Goal: Transaction & Acquisition: Purchase product/service

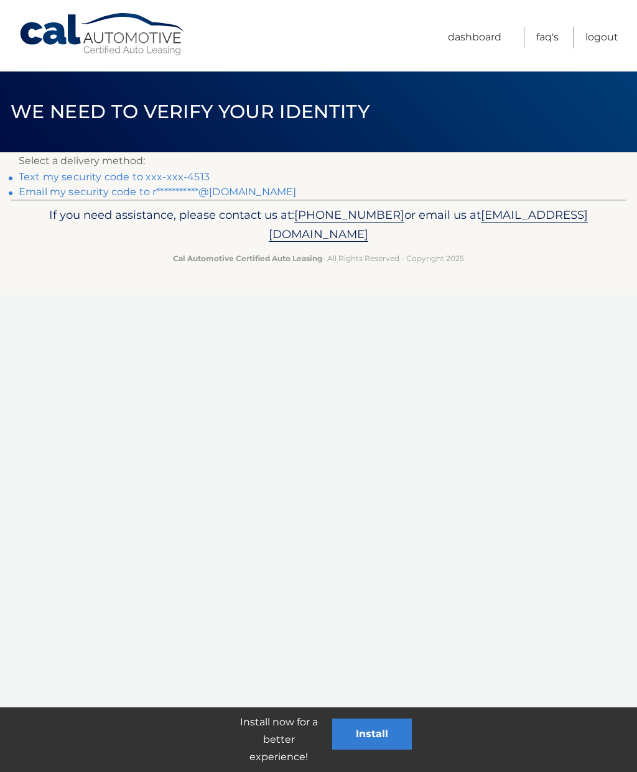
click at [63, 178] on link "Text my security code to xxx-xxx-4513" at bounding box center [114, 177] width 191 height 12
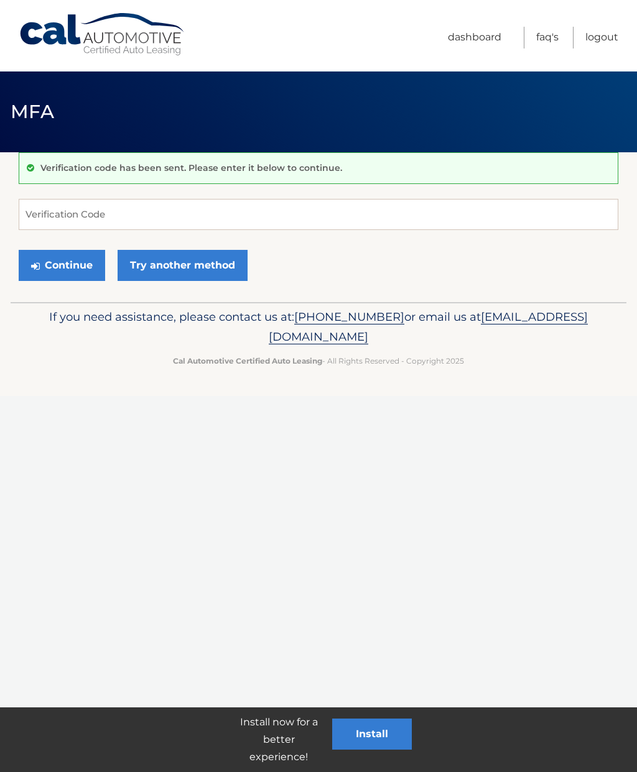
click at [154, 275] on link "Try another method" at bounding box center [183, 265] width 130 height 31
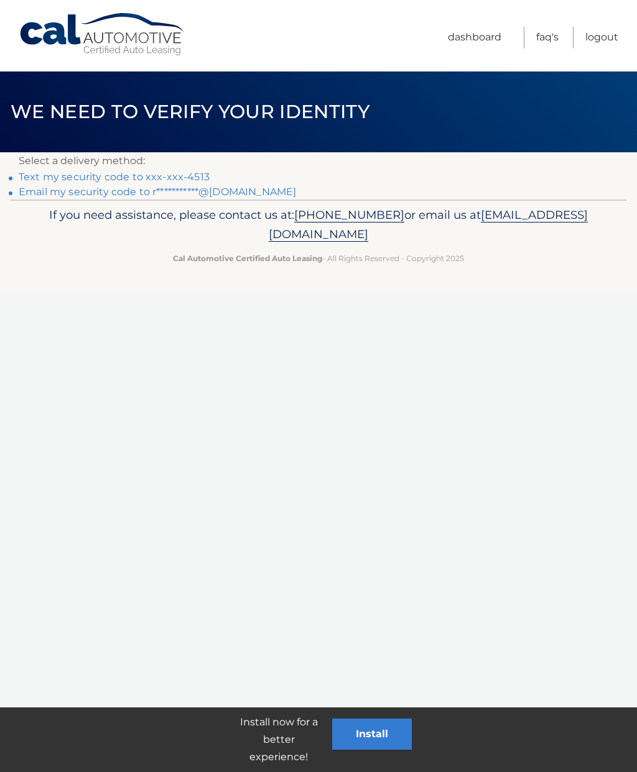
click at [108, 193] on link "**********" at bounding box center [157, 192] width 277 height 12
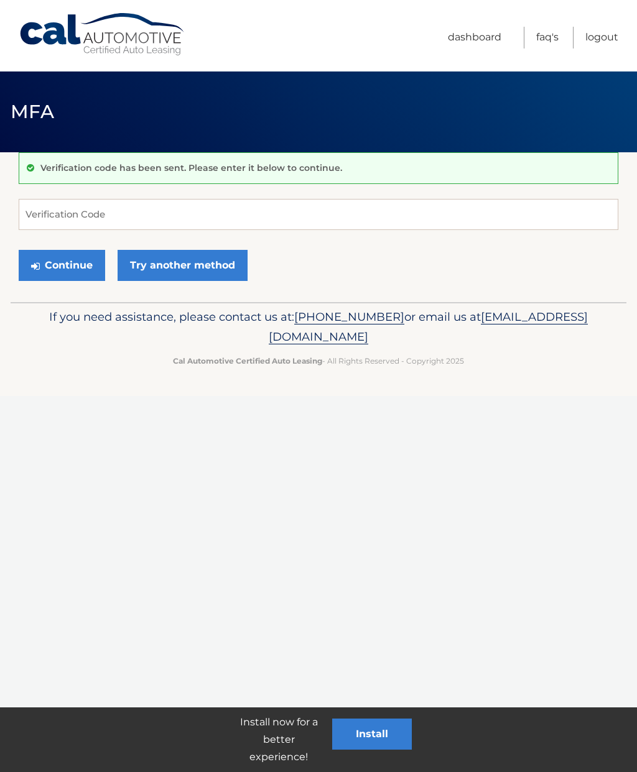
click at [256, 183] on div "Verification code has been sent. Please enter it below to continue. Verificatio…" at bounding box center [318, 227] width 599 height 150
click at [282, 206] on input "Verification Code" at bounding box center [318, 214] width 599 height 31
type input "685445"
click at [198, 264] on link "Try another method" at bounding box center [183, 265] width 130 height 31
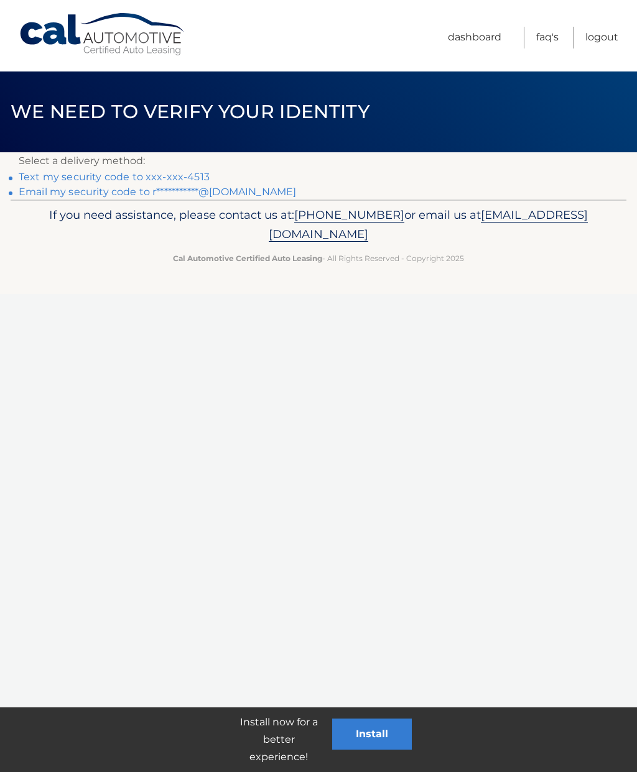
click at [533, 300] on div "Cal Automotive Menu Dashboard FAQ's Logout ×" at bounding box center [318, 386] width 637 height 772
click at [167, 175] on link "Text my security code to xxx-xxx-4513" at bounding box center [114, 177] width 191 height 12
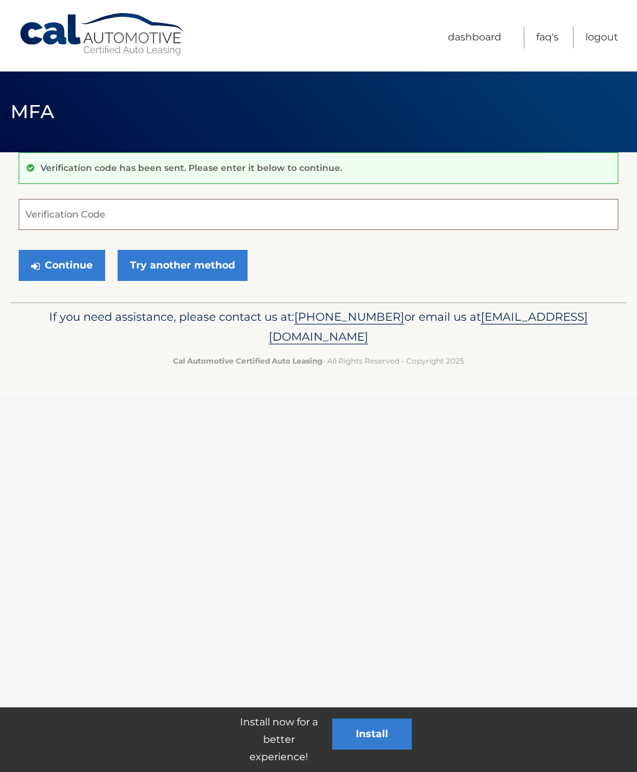
click at [294, 209] on input "Verification Code" at bounding box center [318, 214] width 599 height 31
type input "203074"
click at [175, 261] on link "Try another method" at bounding box center [183, 265] width 130 height 31
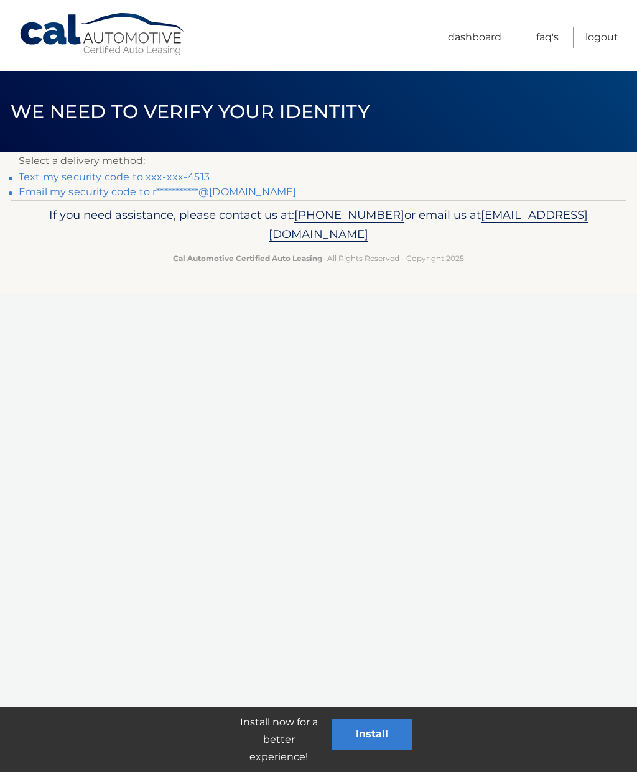
click at [605, 34] on link "Logout" at bounding box center [601, 38] width 33 height 22
click at [177, 178] on link "Text my security code to xxx-xxx-4513" at bounding box center [114, 177] width 191 height 12
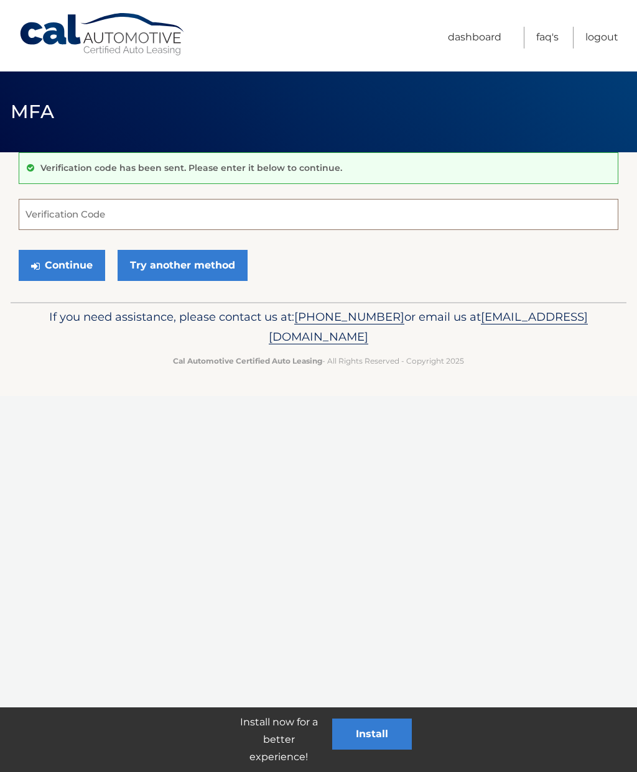
click at [192, 219] on input "Verification Code" at bounding box center [318, 214] width 599 height 31
type input "766947"
click at [51, 264] on button "Continue" at bounding box center [62, 265] width 86 height 31
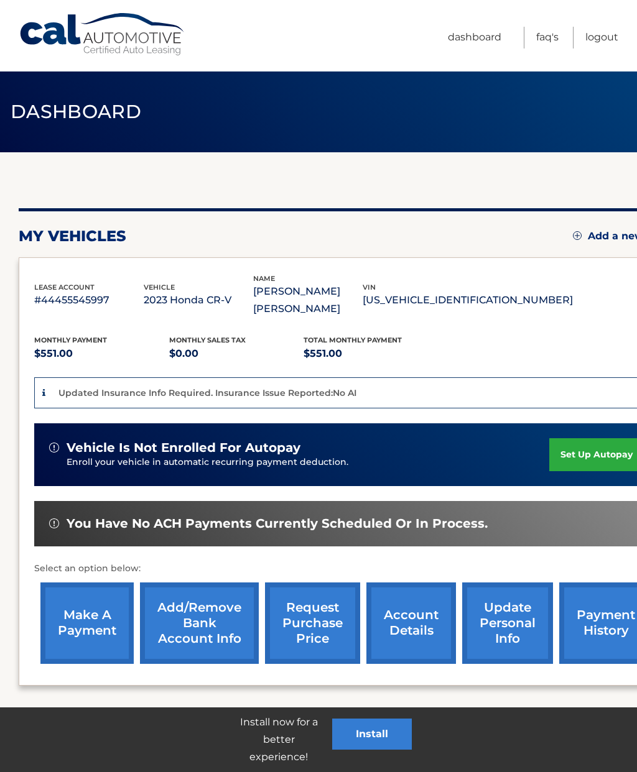
scroll to position [24, 0]
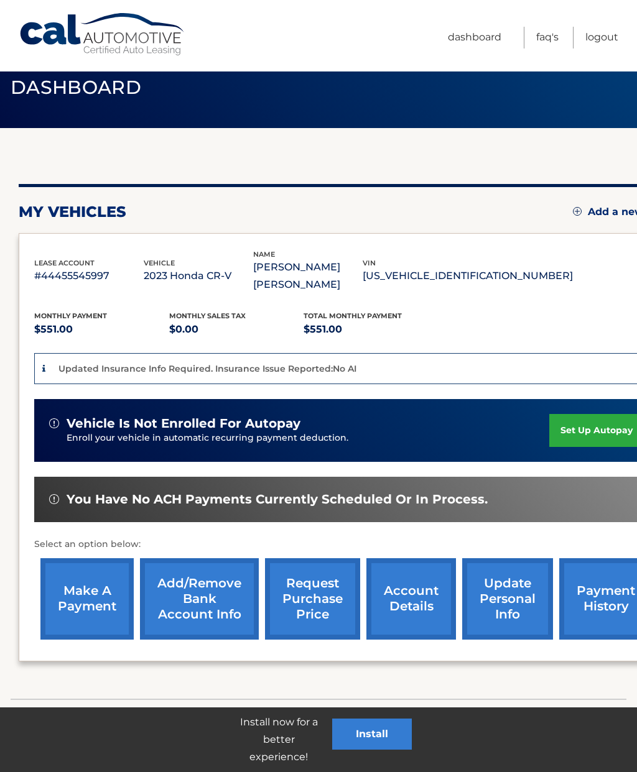
click at [96, 585] on link "make a payment" at bounding box center [86, 598] width 93 height 81
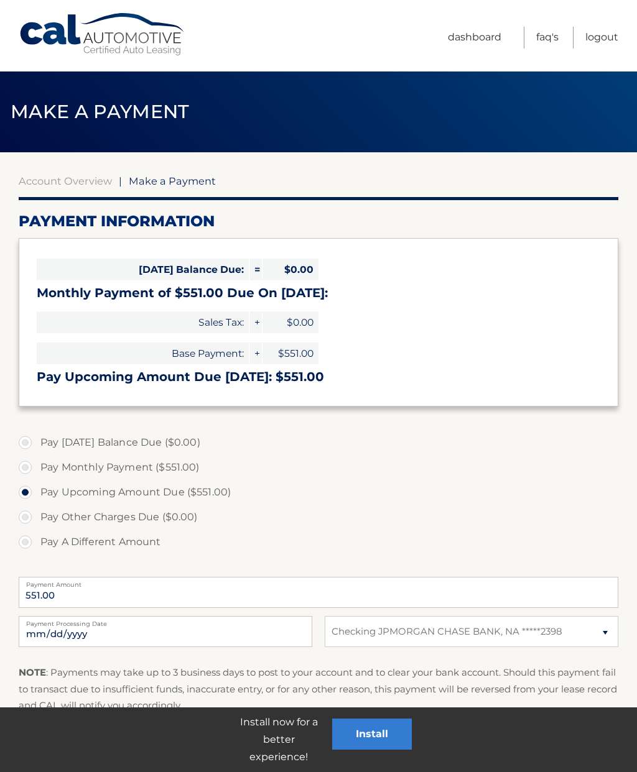
select select "MmIwMzgzZDItM2RhNi00NmUyLTkwNWMtMTlkMjc1MTNjNDg1"
click at [23, 465] on label "Pay Monthly Payment ($551.00)" at bounding box center [318, 467] width 599 height 25
click at [24, 465] on input "Pay Monthly Payment ($551.00)" at bounding box center [30, 465] width 12 height 20
radio input "true"
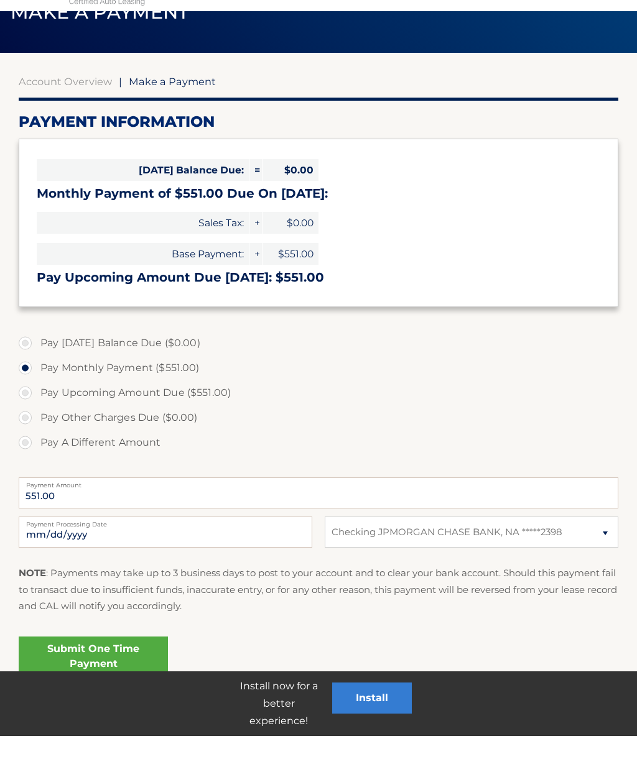
scroll to position [63, 0]
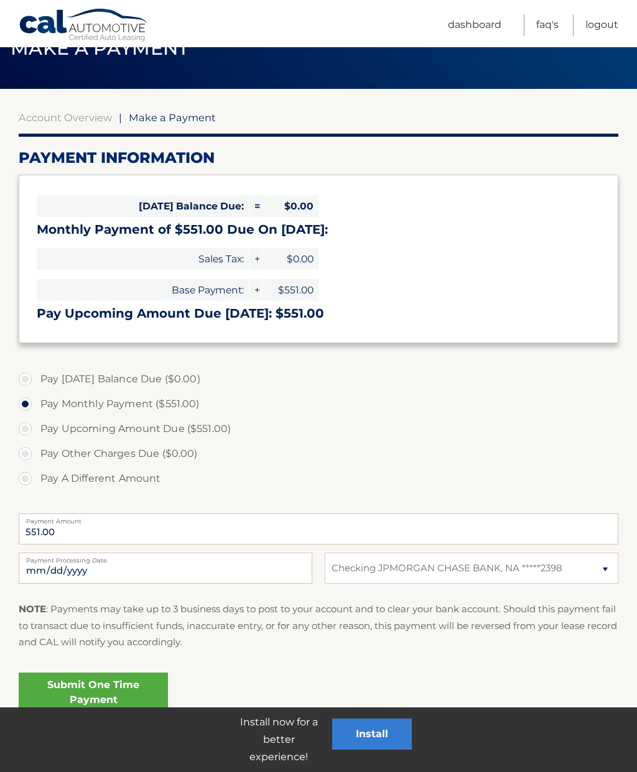
click at [132, 683] on link "Submit One Time Payment" at bounding box center [93, 693] width 149 height 40
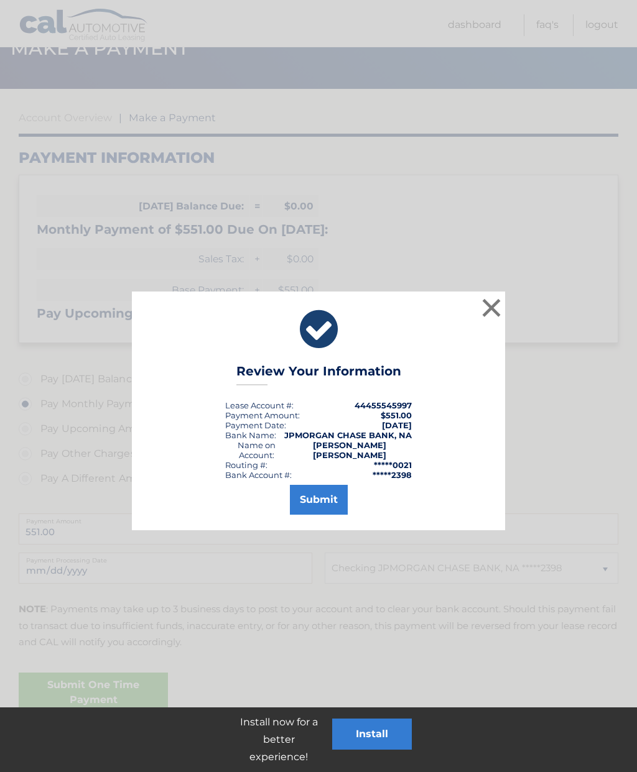
click at [326, 500] on button "Submit" at bounding box center [319, 500] width 58 height 30
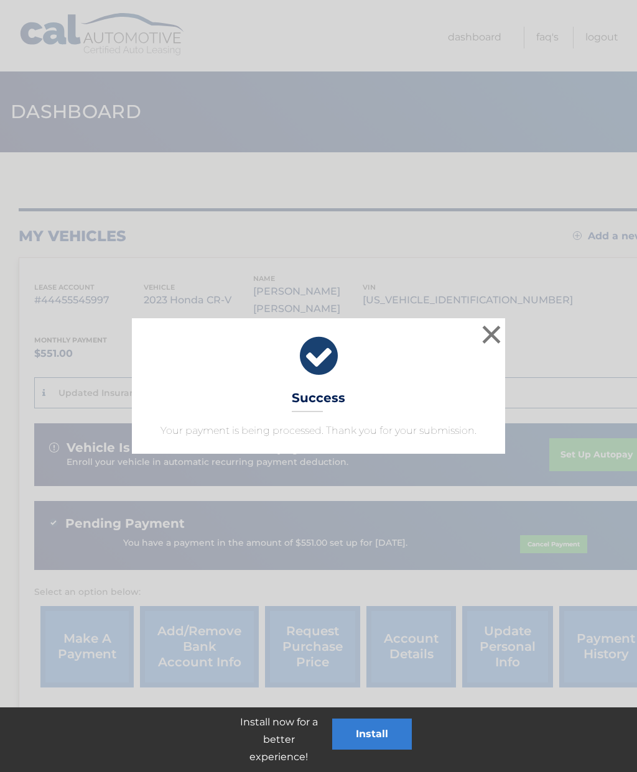
click at [490, 326] on button "×" at bounding box center [491, 334] width 25 height 25
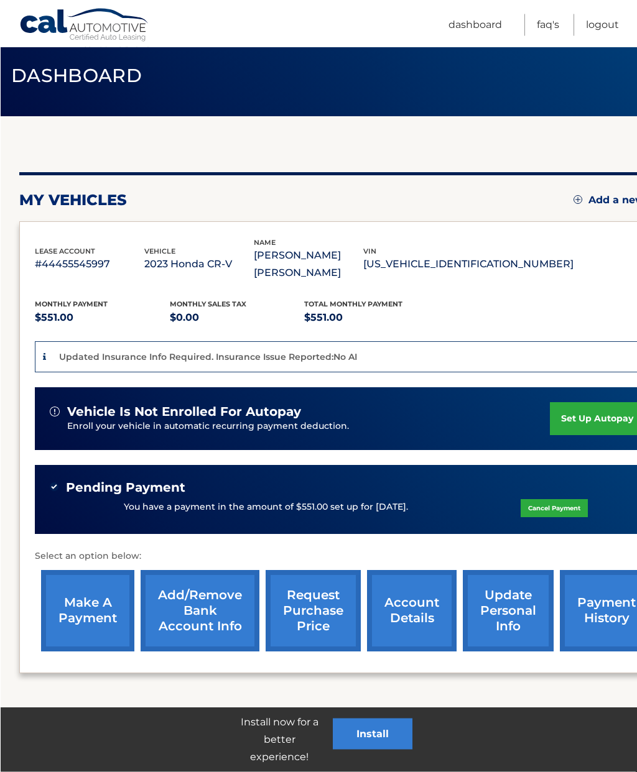
scroll to position [47, 0]
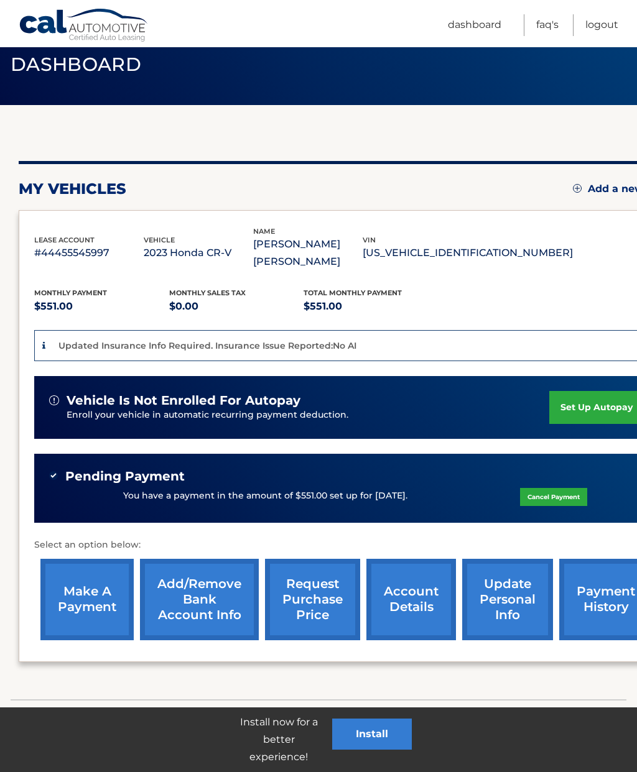
click at [412, 580] on link "account details" at bounding box center [411, 599] width 90 height 81
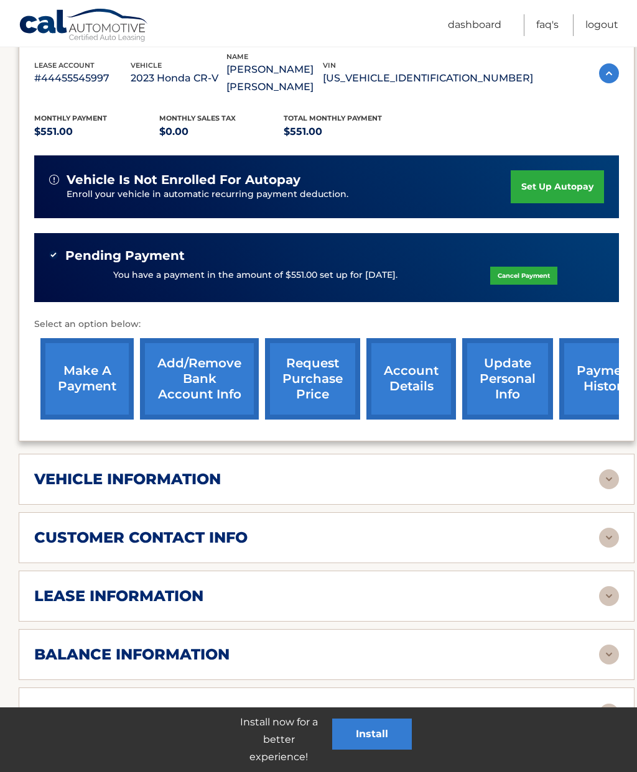
scroll to position [245, 0]
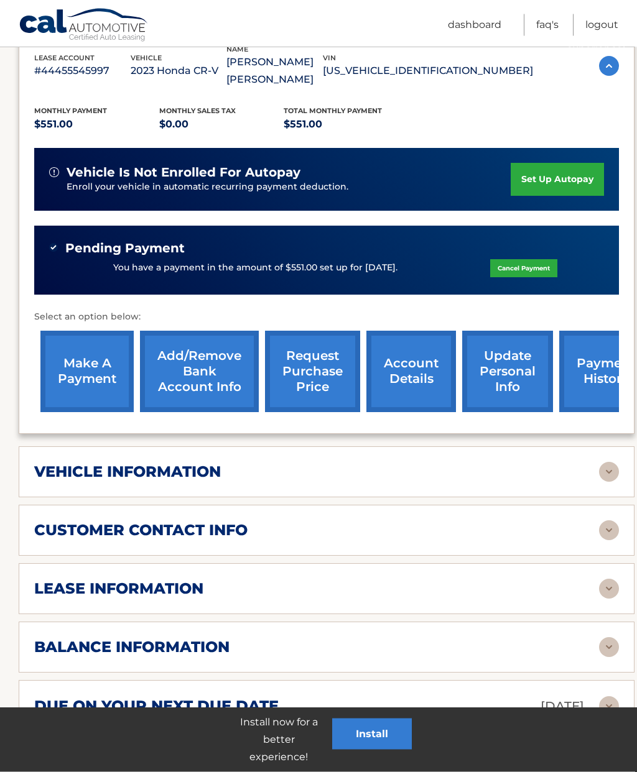
click at [601, 463] on img at bounding box center [609, 473] width 20 height 20
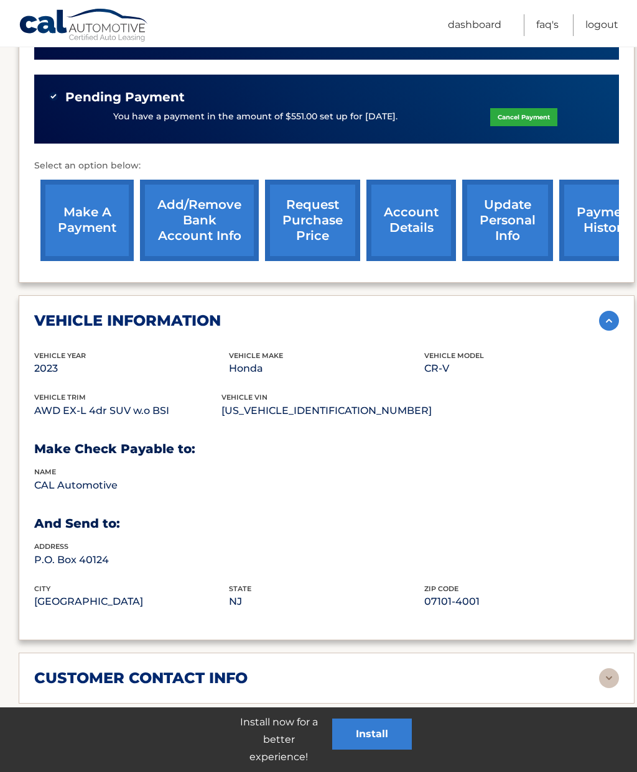
scroll to position [391, 0]
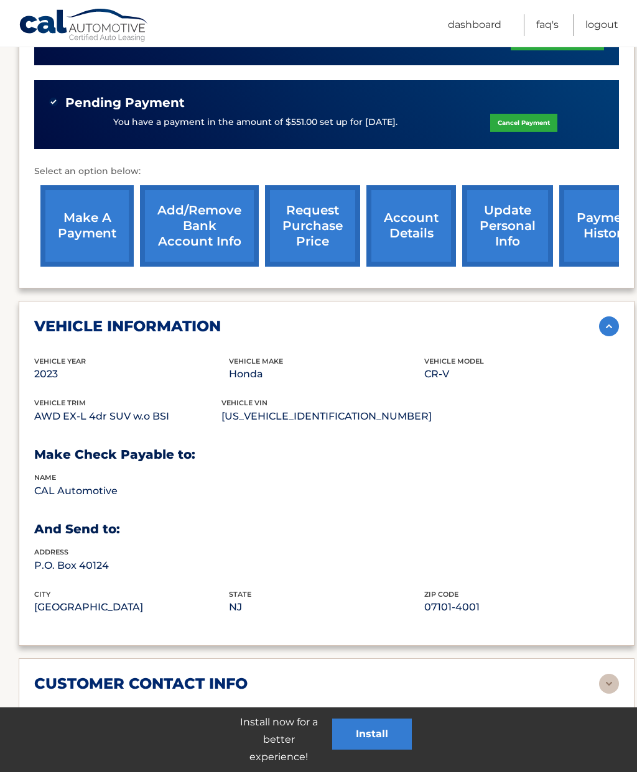
click at [605, 317] on img at bounding box center [609, 327] width 20 height 20
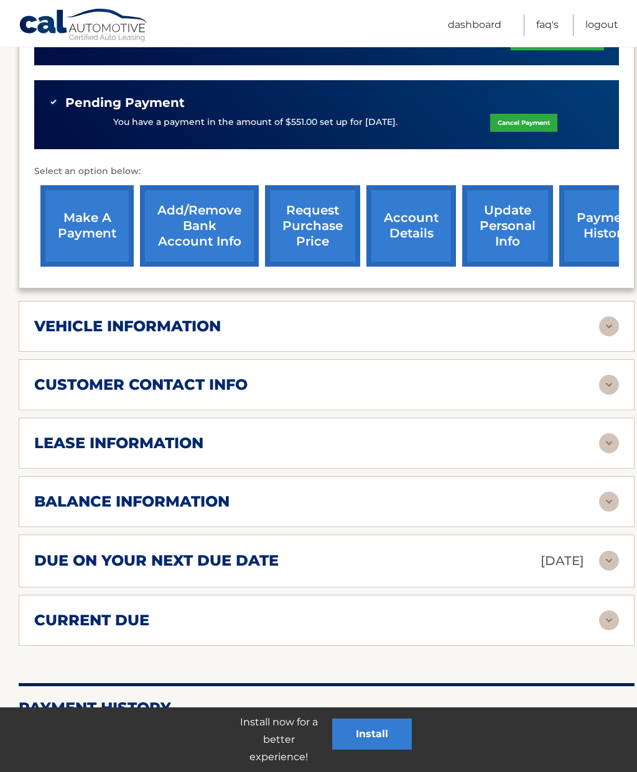
click at [606, 375] on img at bounding box center [609, 385] width 20 height 20
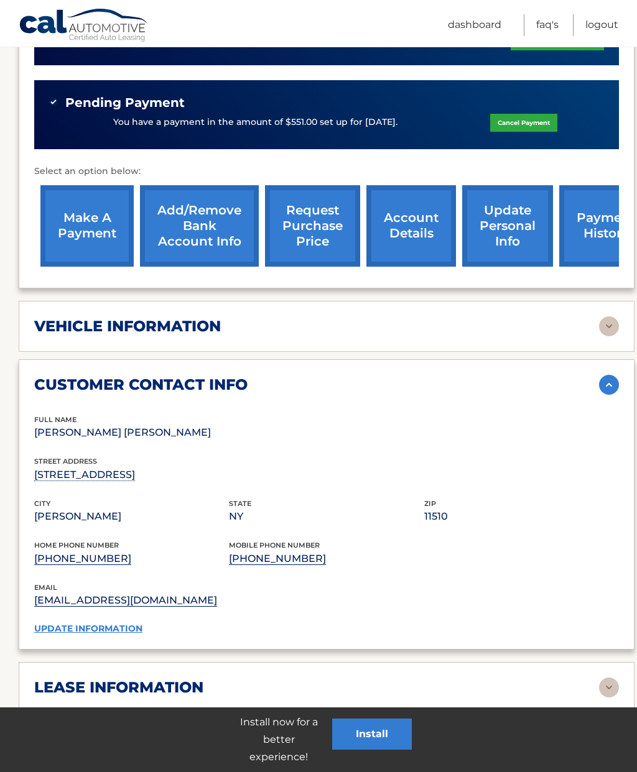
click at [601, 375] on img at bounding box center [609, 385] width 20 height 20
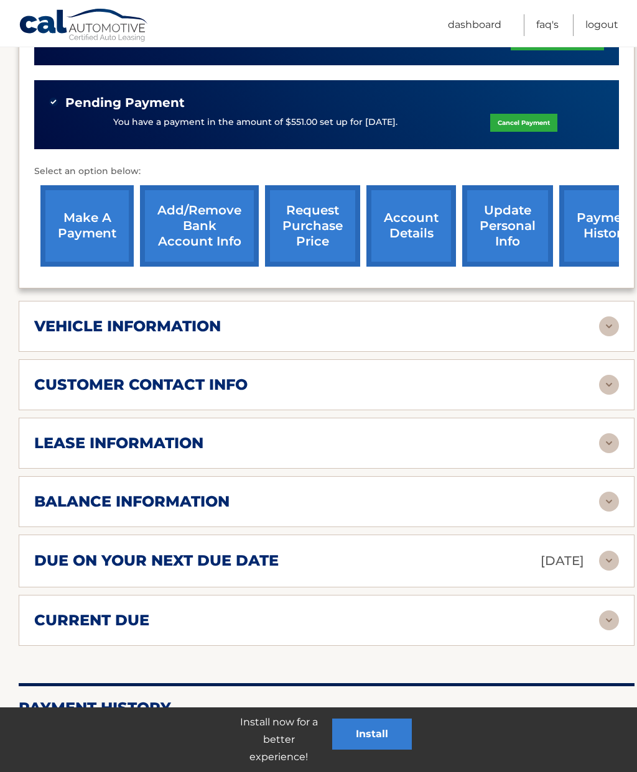
click at [606, 433] on img at bounding box center [609, 443] width 20 height 20
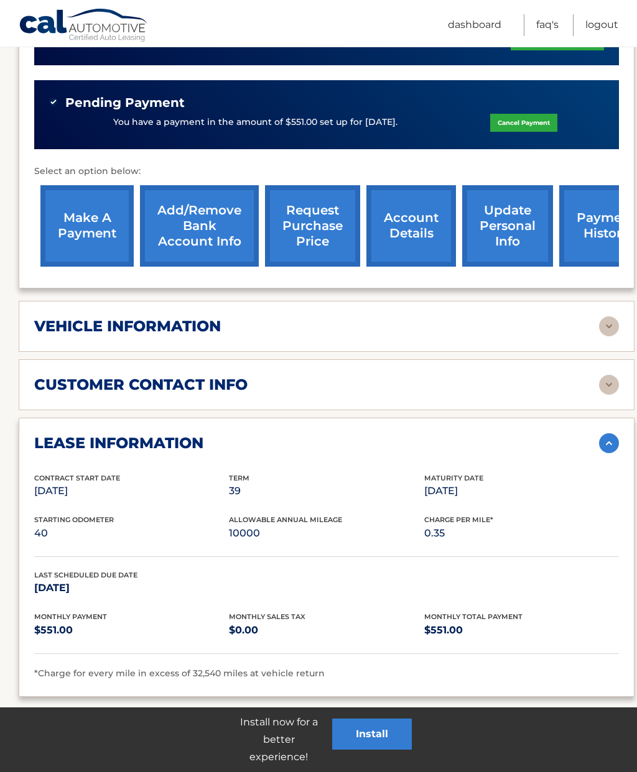
click at [612, 433] on img at bounding box center [609, 443] width 20 height 20
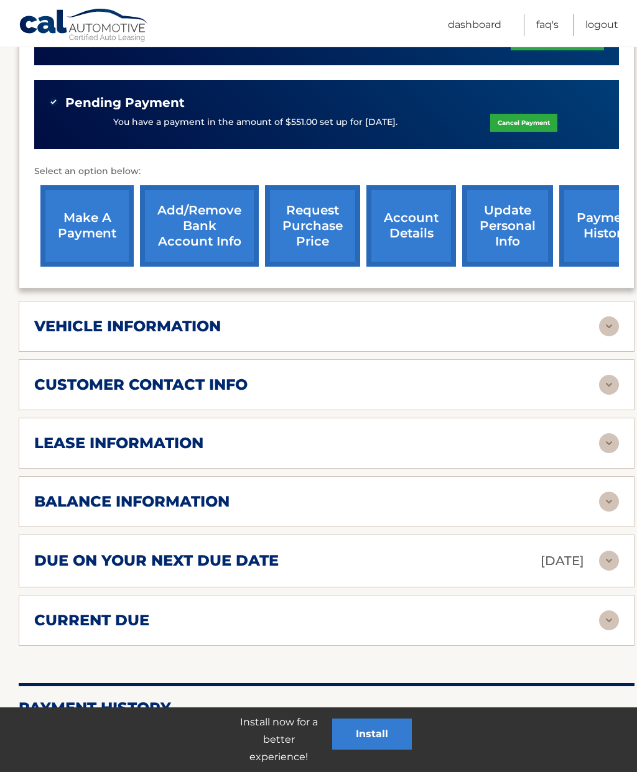
click at [607, 492] on img at bounding box center [609, 502] width 20 height 20
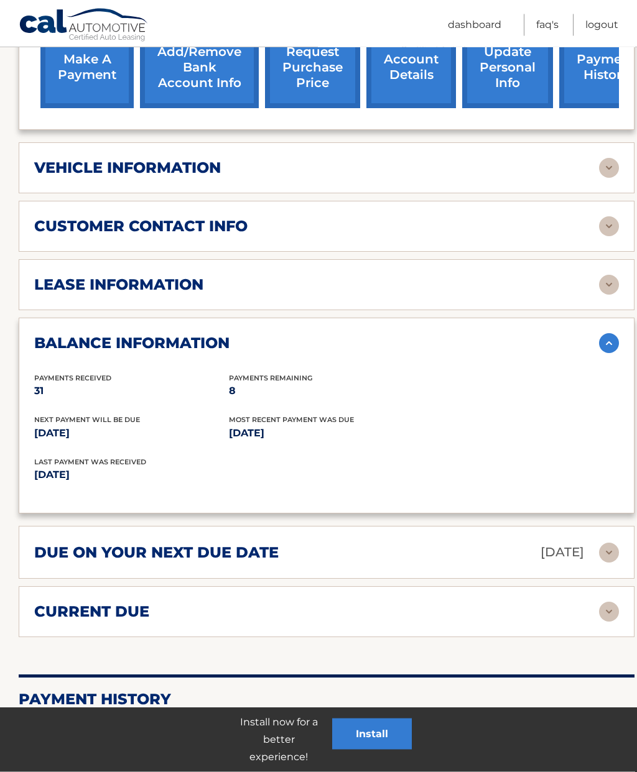
scroll to position [550, 0]
click at [612, 602] on img at bounding box center [609, 612] width 20 height 20
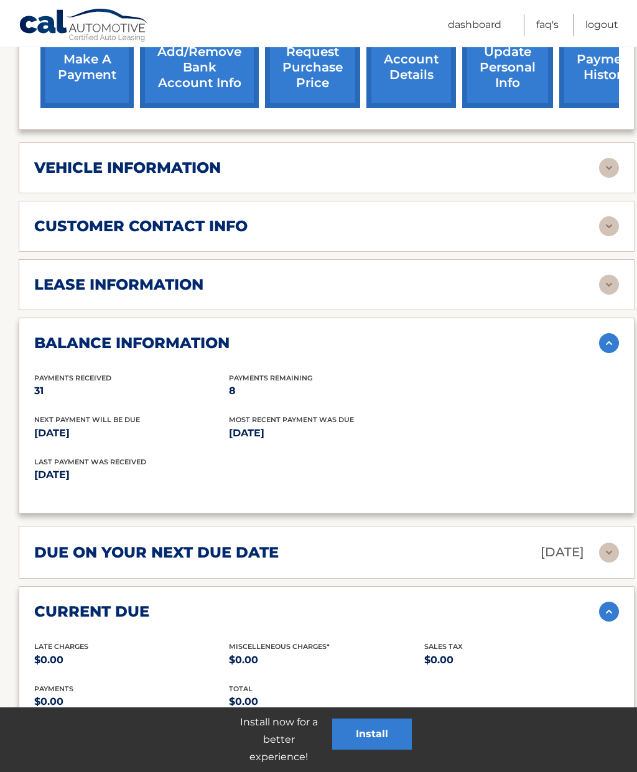
click at [605, 602] on img at bounding box center [609, 612] width 20 height 20
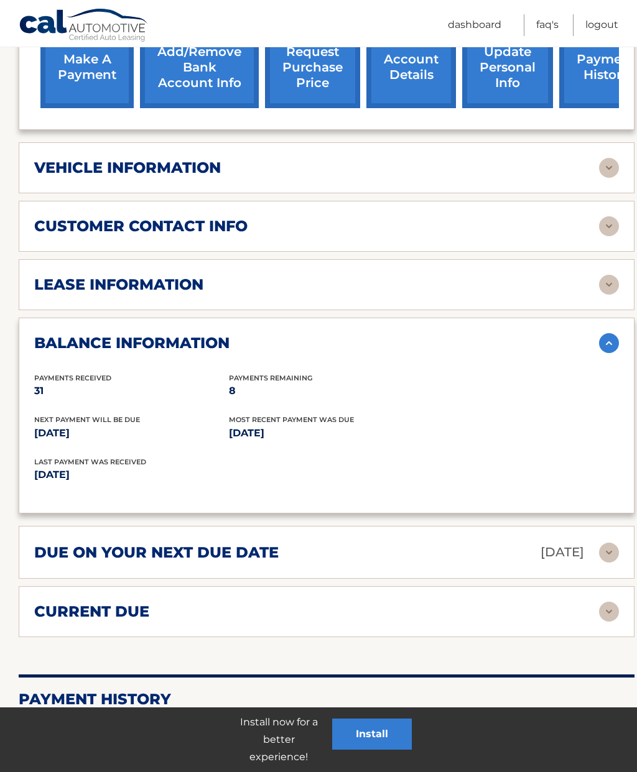
click at [599, 333] on img at bounding box center [609, 343] width 20 height 20
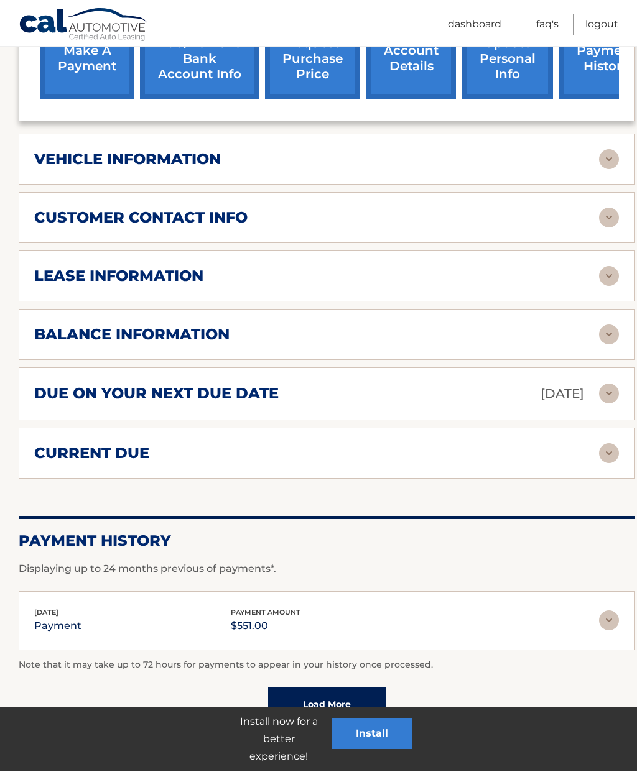
scroll to position [554, 0]
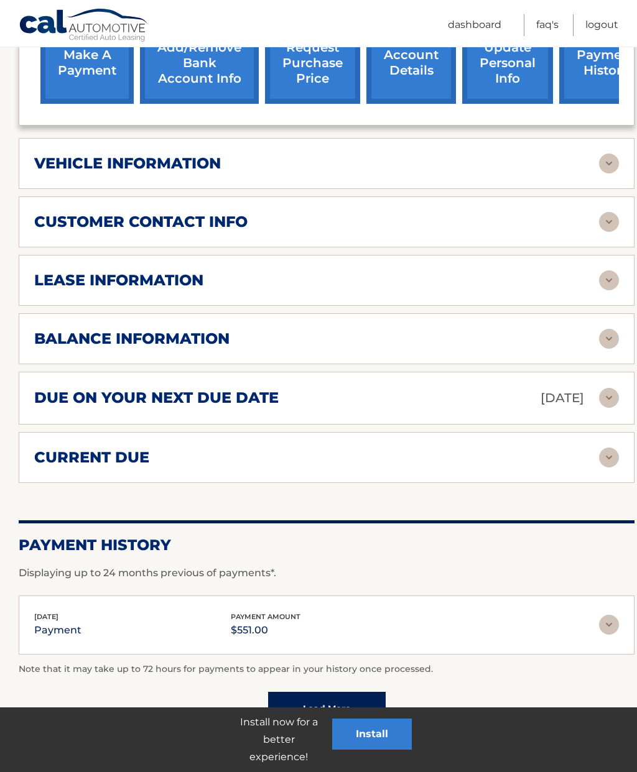
click at [609, 615] on img at bounding box center [609, 625] width 20 height 20
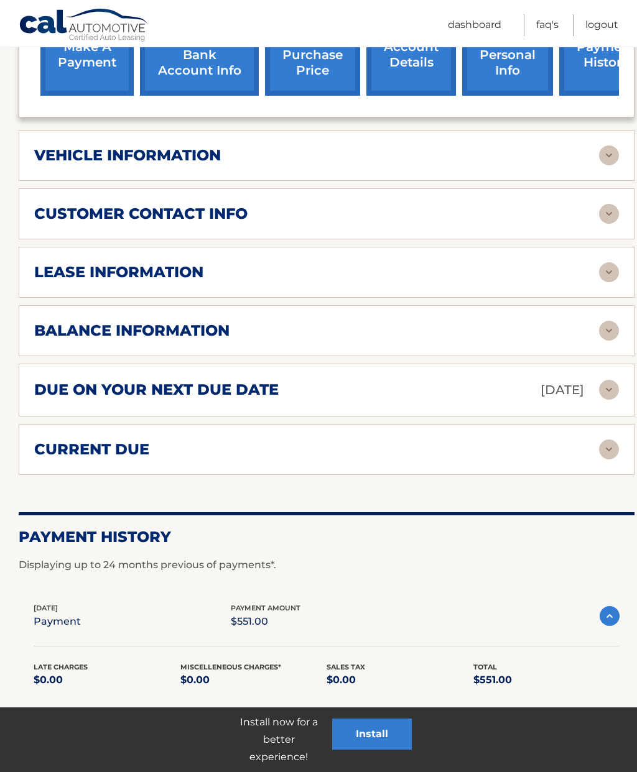
scroll to position [631, 0]
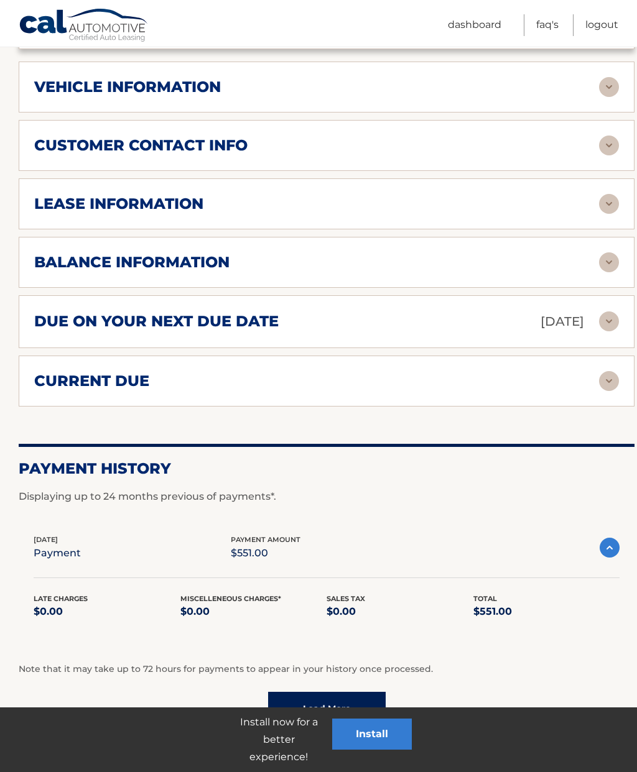
click at [364, 692] on link "Load More" at bounding box center [327, 709] width 118 height 34
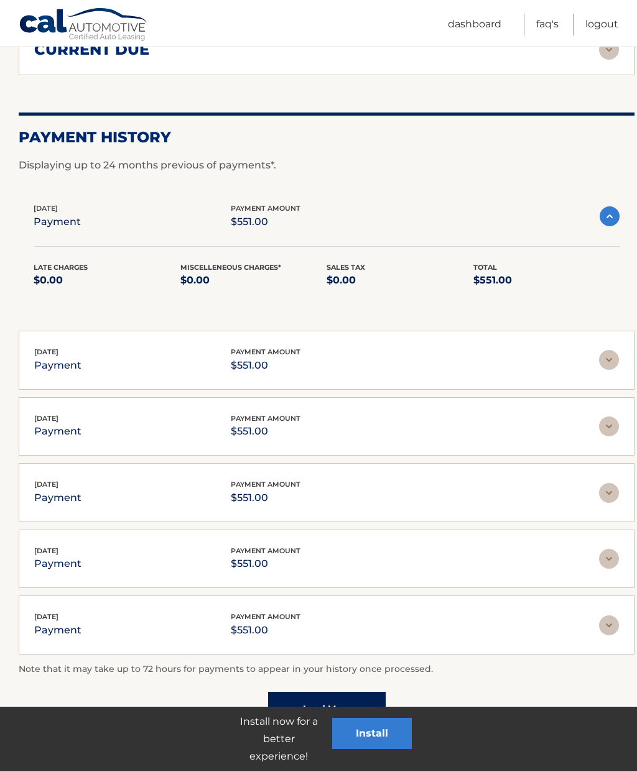
scroll to position [960, 0]
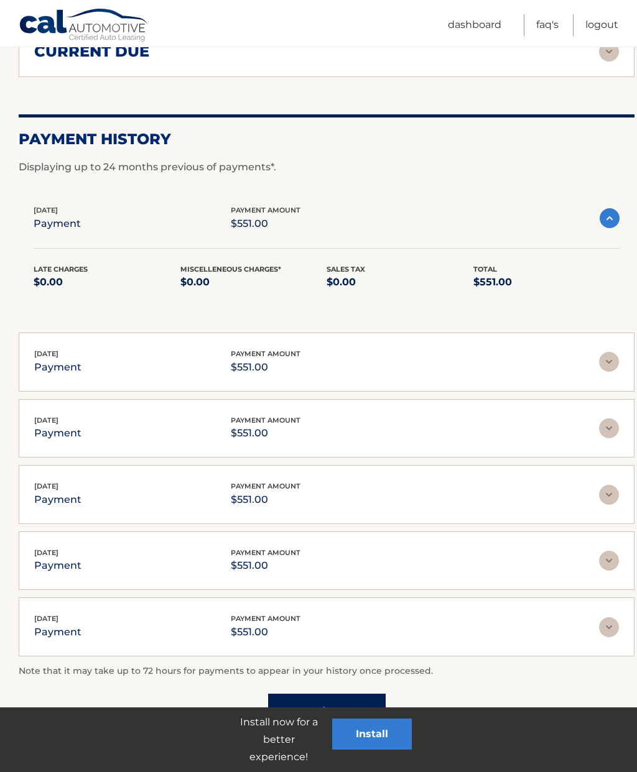
click at [365, 694] on link "Load More" at bounding box center [327, 711] width 118 height 34
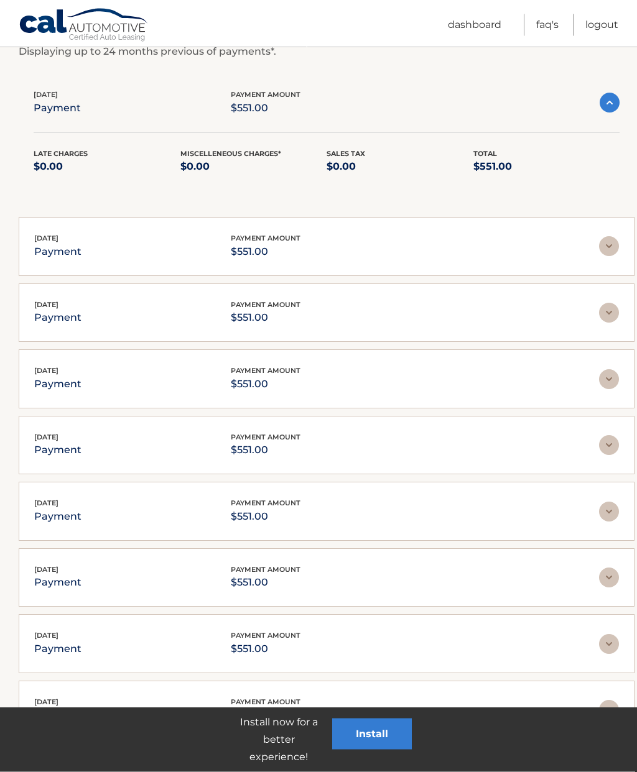
scroll to position [1290, 0]
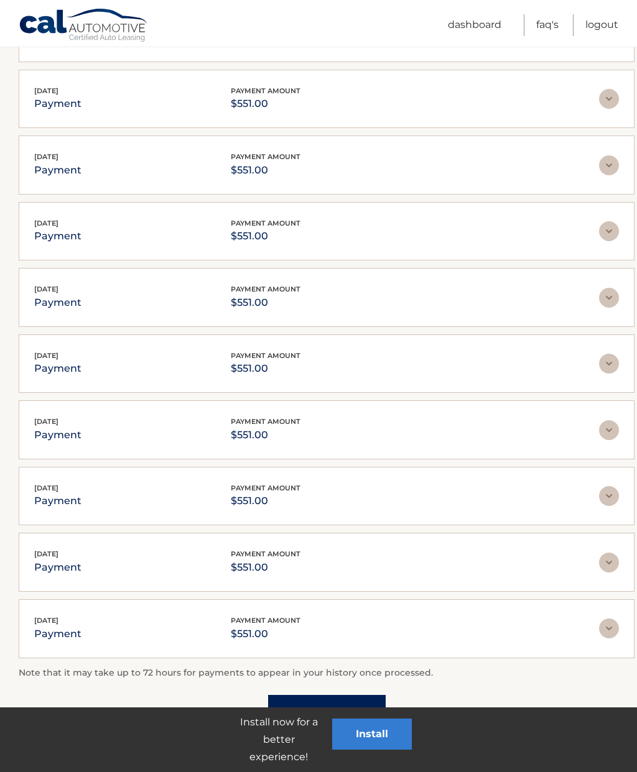
click at [360, 695] on link "Load More" at bounding box center [327, 712] width 118 height 34
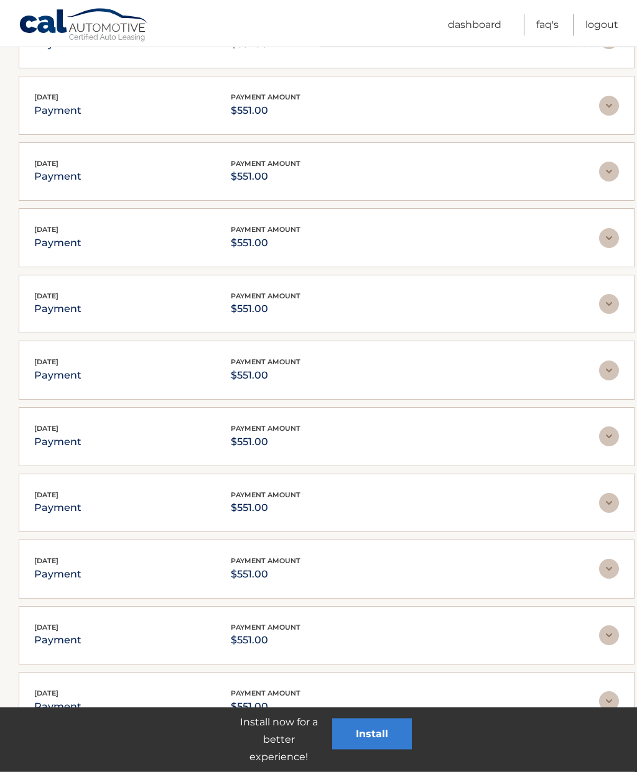
scroll to position [1619, 0]
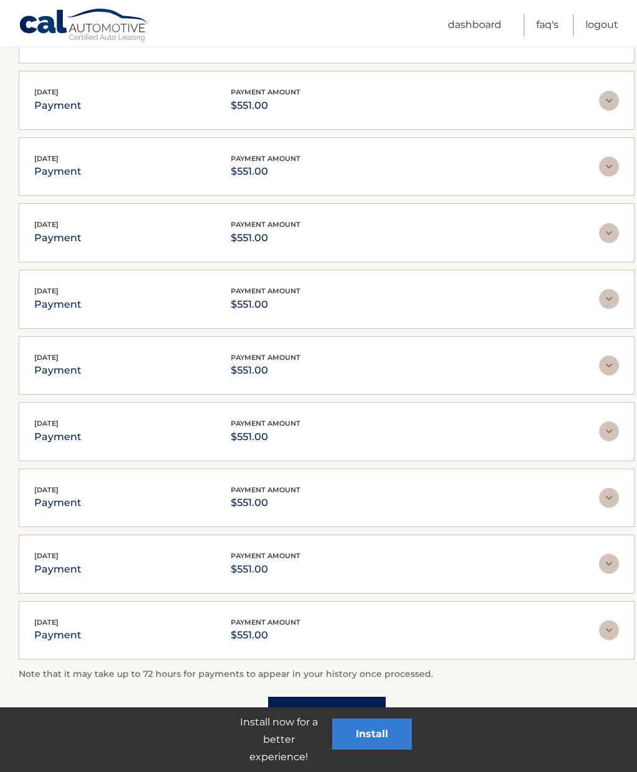
click at [356, 697] on link "Load More" at bounding box center [327, 714] width 118 height 34
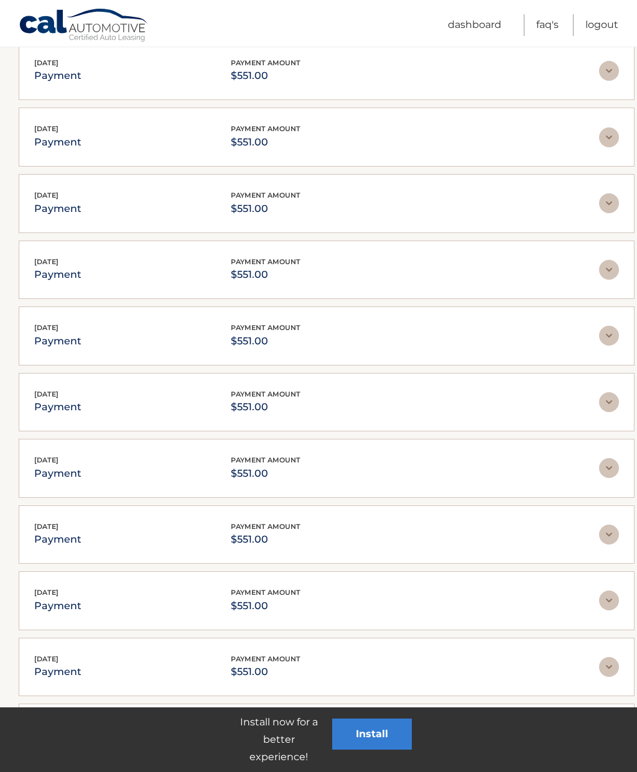
scroll to position [1949, 0]
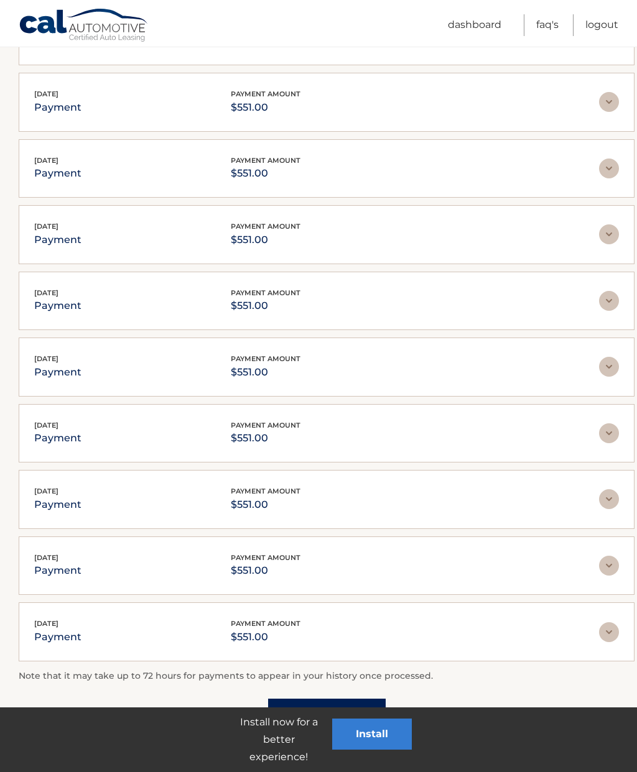
click at [335, 699] on link "Load More" at bounding box center [327, 716] width 118 height 34
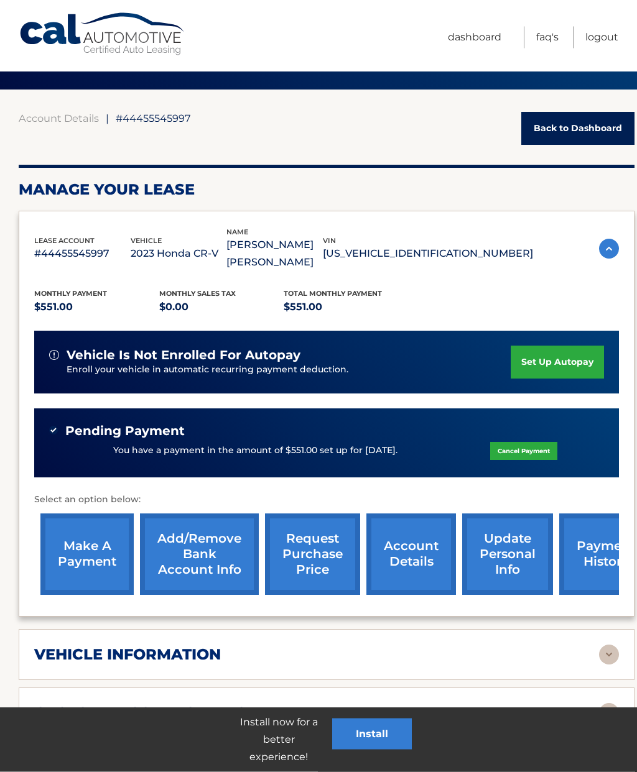
scroll to position [0, 0]
